Goal: Browse casually

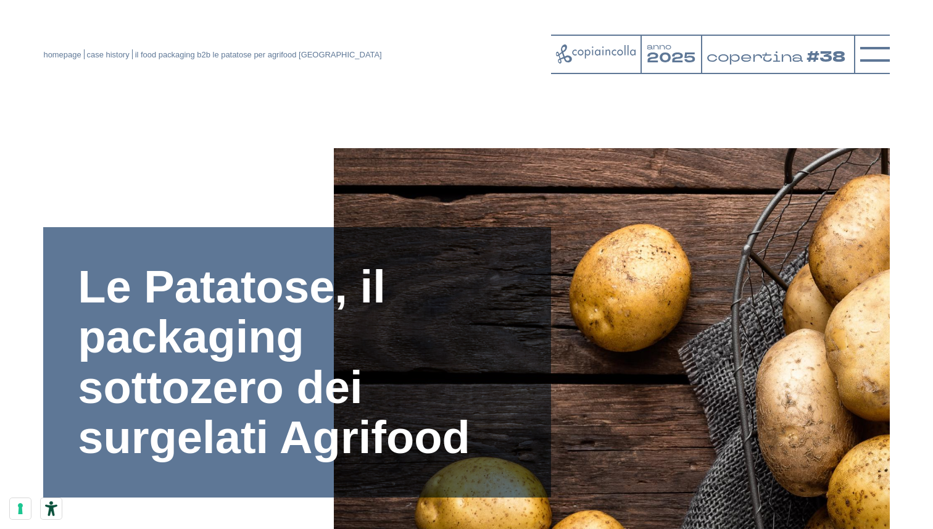
click at [51, 50] on link "homepage" at bounding box center [62, 54] width 38 height 9
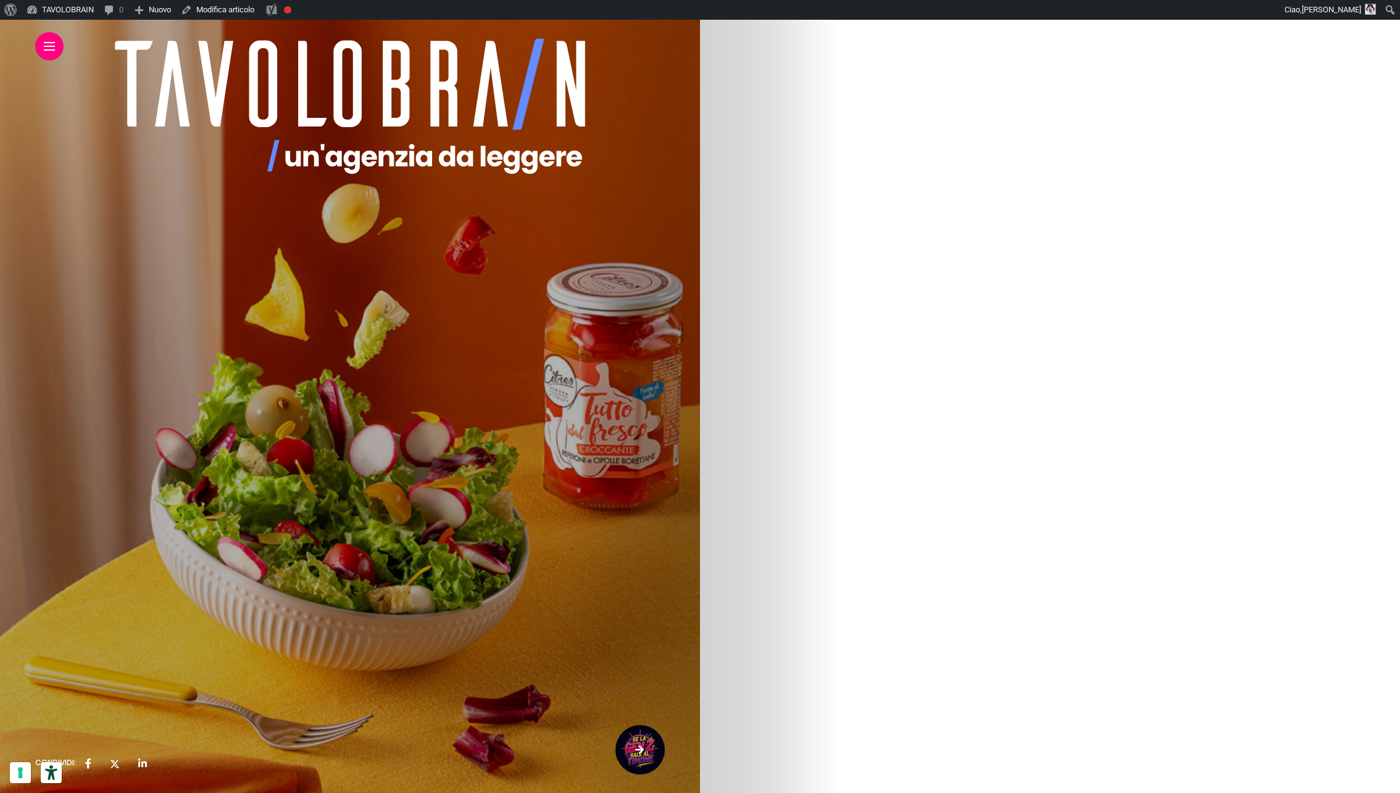
scroll to position [1196, 0]
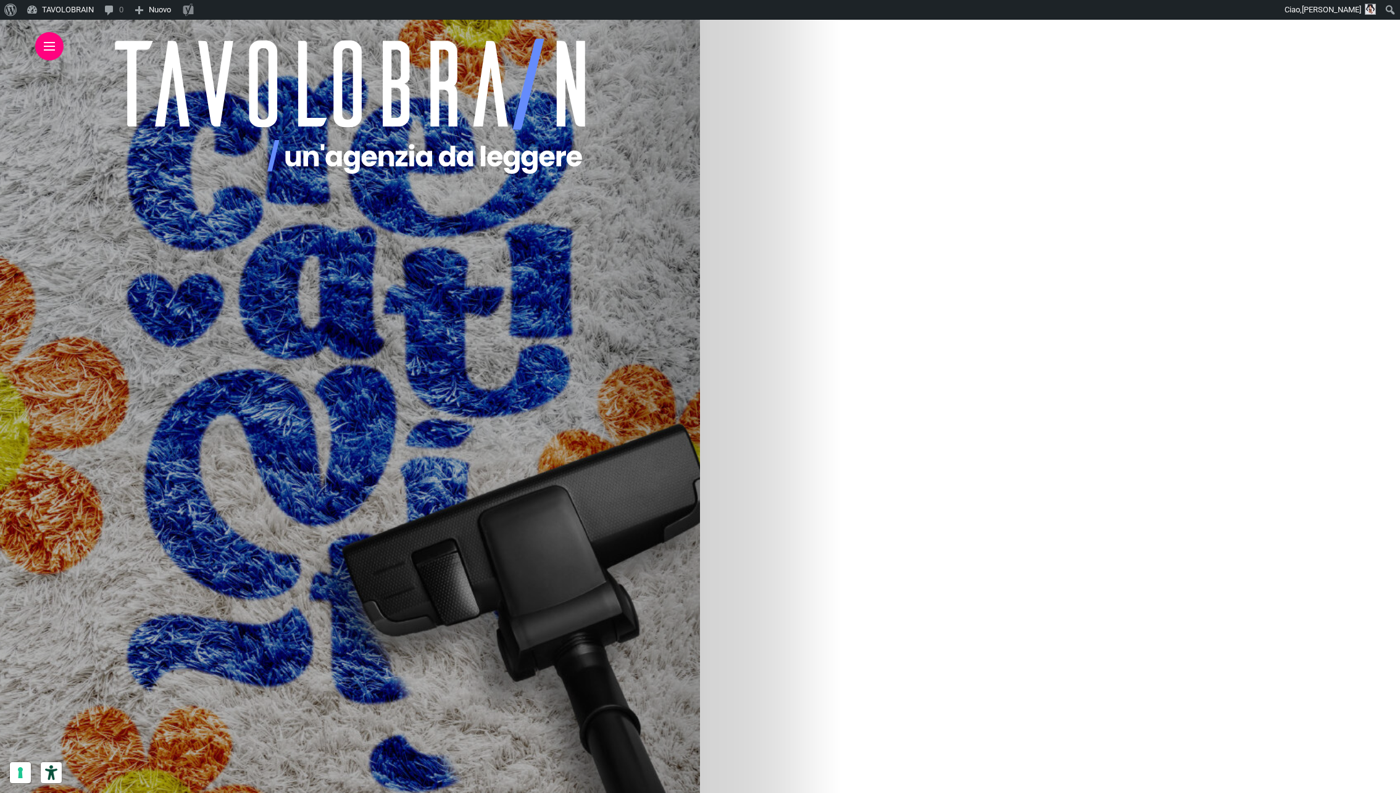
scroll to position [294, 0]
click at [479, 362] on img at bounding box center [183, 374] width 592 height 741
